Goal: Task Accomplishment & Management: Complete application form

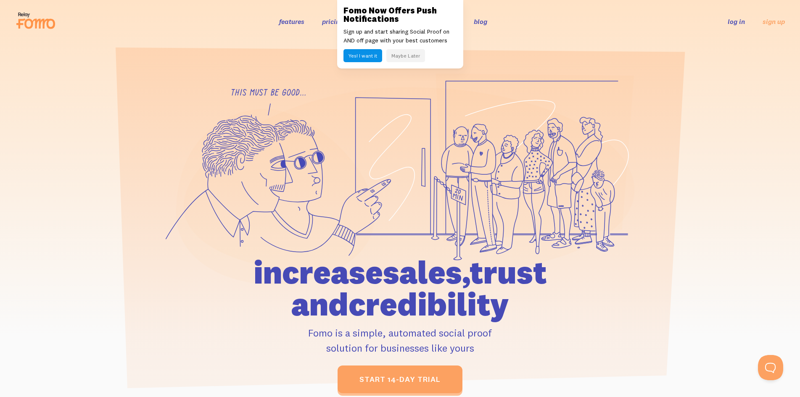
scroll to position [366, 0]
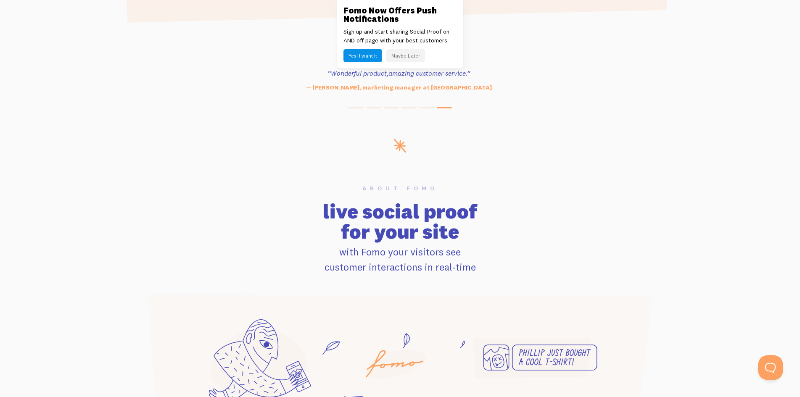
click at [359, 9] on h3 "Fomo Now Offers Push Notifications" at bounding box center [400, 14] width 114 height 17
click at [28, 138] on link at bounding box center [400, 198] width 800 height 397
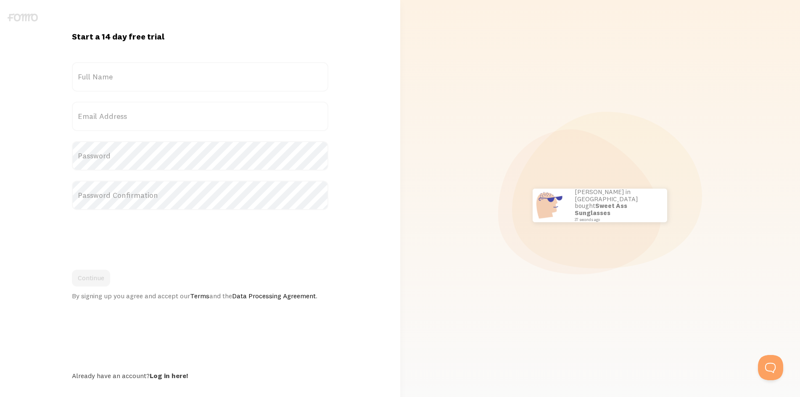
scroll to position [14, 0]
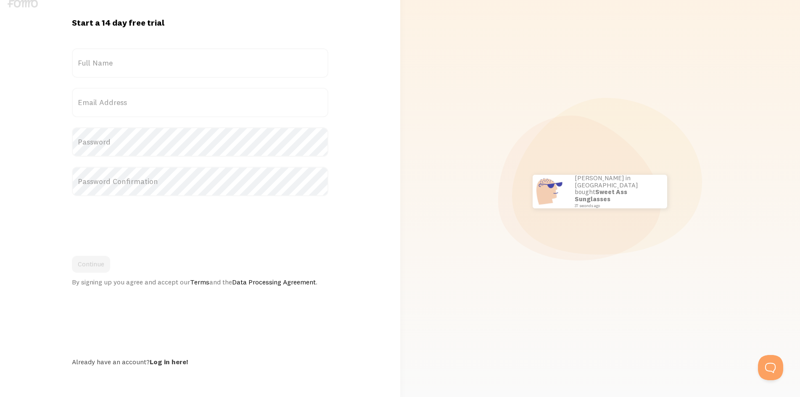
click at [253, 279] on link "Data Processing Agreement" at bounding box center [274, 282] width 84 height 8
